Goal: Communication & Community: Answer question/provide support

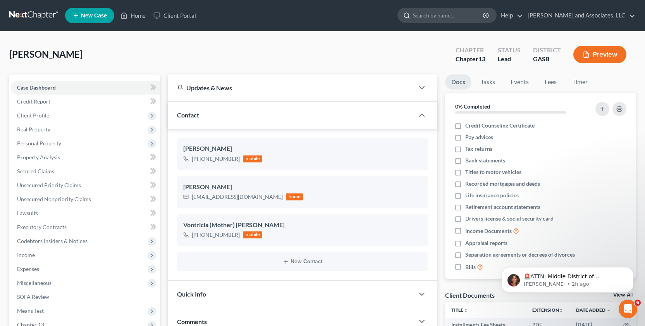
click at [428, 16] on input "search" at bounding box center [448, 15] width 71 height 14
click at [134, 14] on link "Home" at bounding box center [133, 16] width 33 height 14
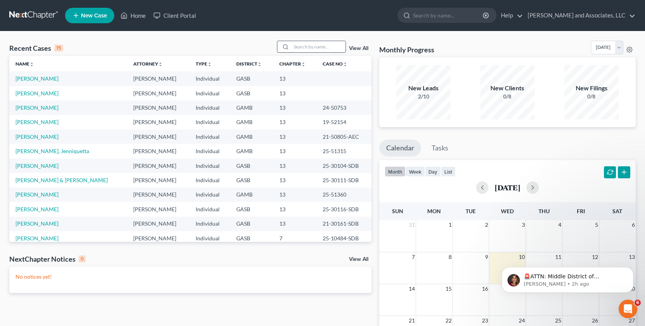
click at [306, 47] on input "search" at bounding box center [319, 46] width 54 height 11
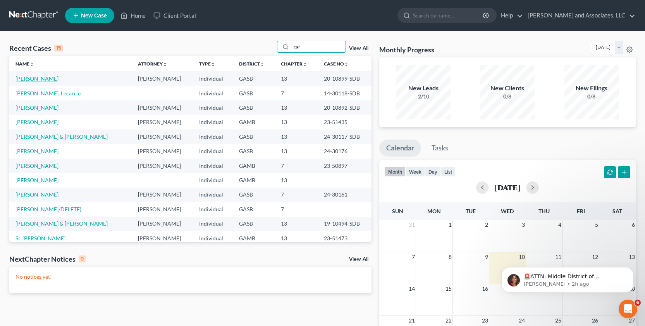
type input "car"
click at [36, 76] on link "[PERSON_NAME]" at bounding box center [37, 78] width 43 height 7
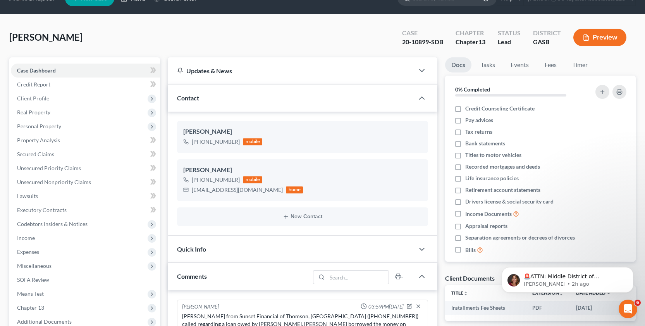
scroll to position [2, 0]
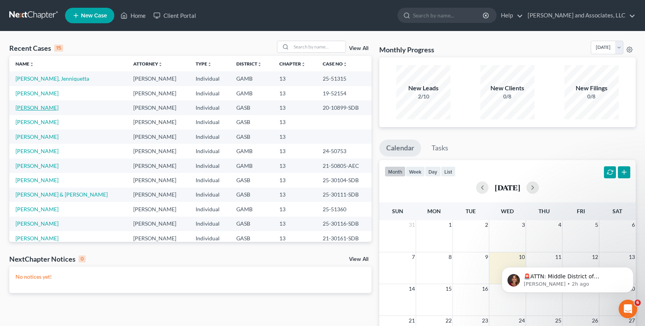
click at [55, 107] on link "[PERSON_NAME]" at bounding box center [37, 107] width 43 height 7
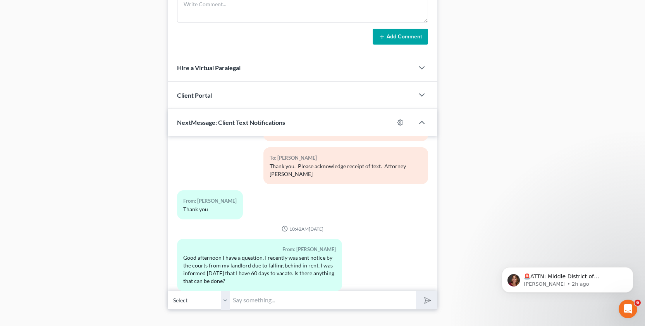
scroll to position [430, 0]
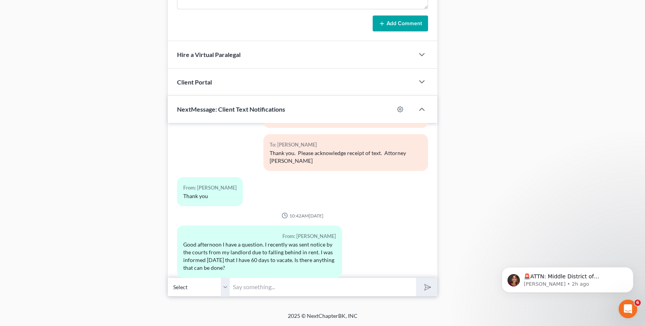
click at [250, 288] on input "text" at bounding box center [323, 287] width 186 height 19
type input "Good Afternoon [PERSON_NAME] please give the [PERSON_NAME] Office a call regard…"
click at [428, 286] on polygon "submit" at bounding box center [426, 287] width 9 height 9
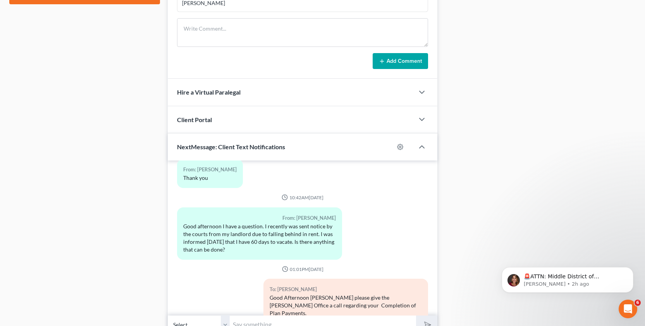
scroll to position [430, 0]
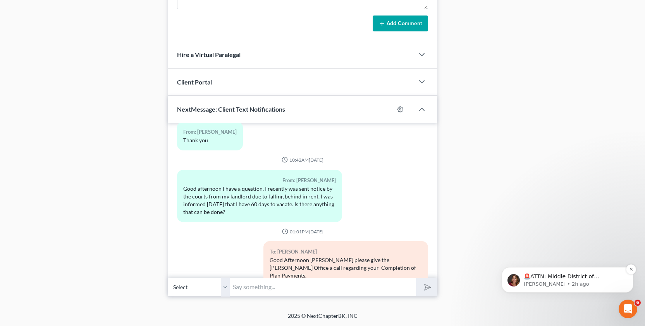
click at [587, 281] on p "[PERSON_NAME] • 2h ago" at bounding box center [574, 284] width 100 height 7
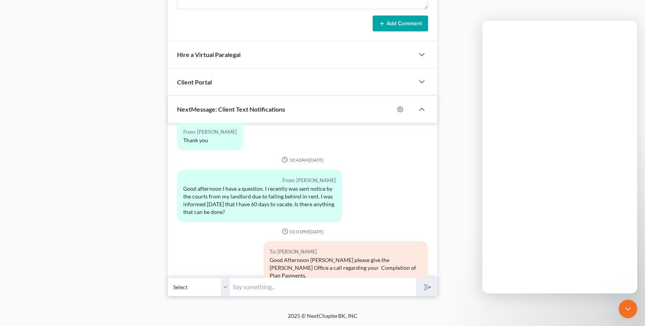
scroll to position [0, 0]
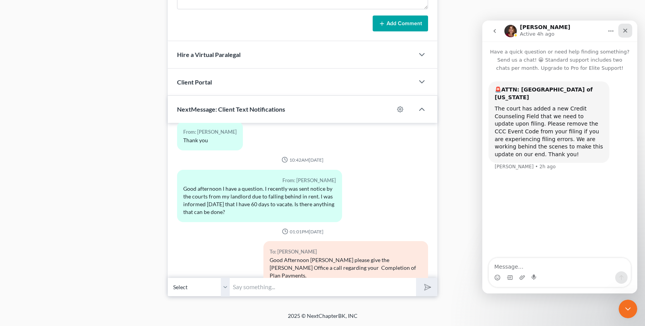
drag, startPoint x: 627, startPoint y: 31, endPoint x: 625, endPoint y: 35, distance: 4.9
click at [625, 35] on div "Close" at bounding box center [626, 31] width 14 height 14
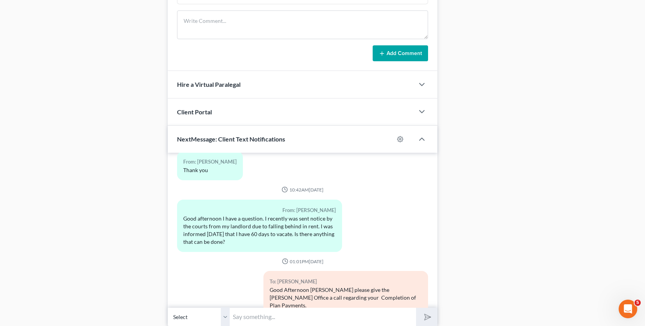
scroll to position [430, 0]
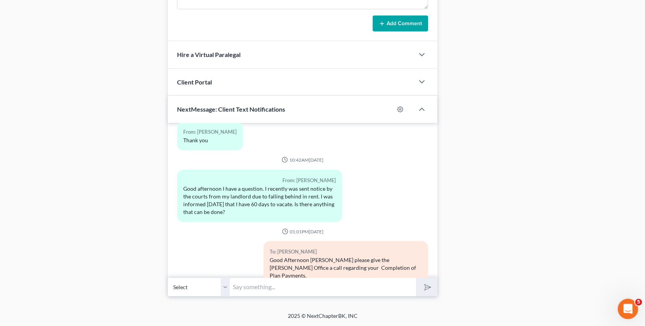
click at [631, 303] on div "Open Intercom Messenger" at bounding box center [627, 308] width 26 height 26
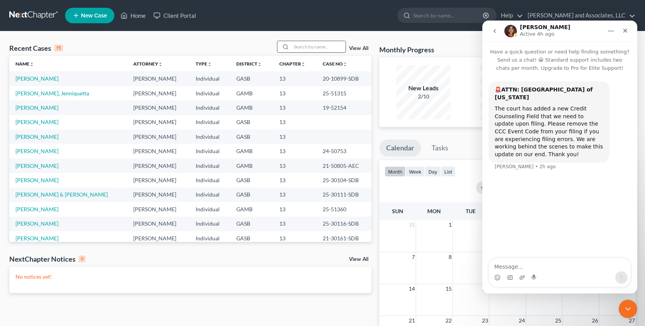
click at [309, 49] on input "search" at bounding box center [319, 46] width 54 height 11
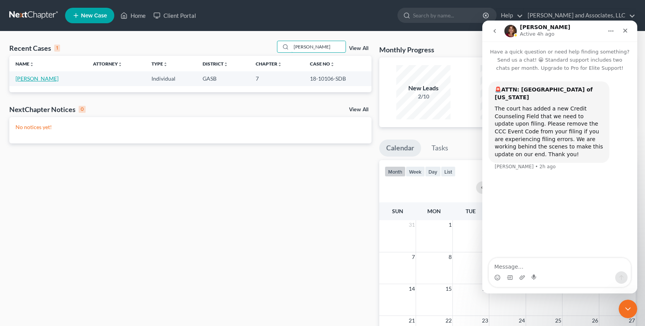
type input "beard"
click at [29, 80] on link "Beard, Shawna" at bounding box center [37, 78] width 43 height 7
